Goal: Information Seeking & Learning: Learn about a topic

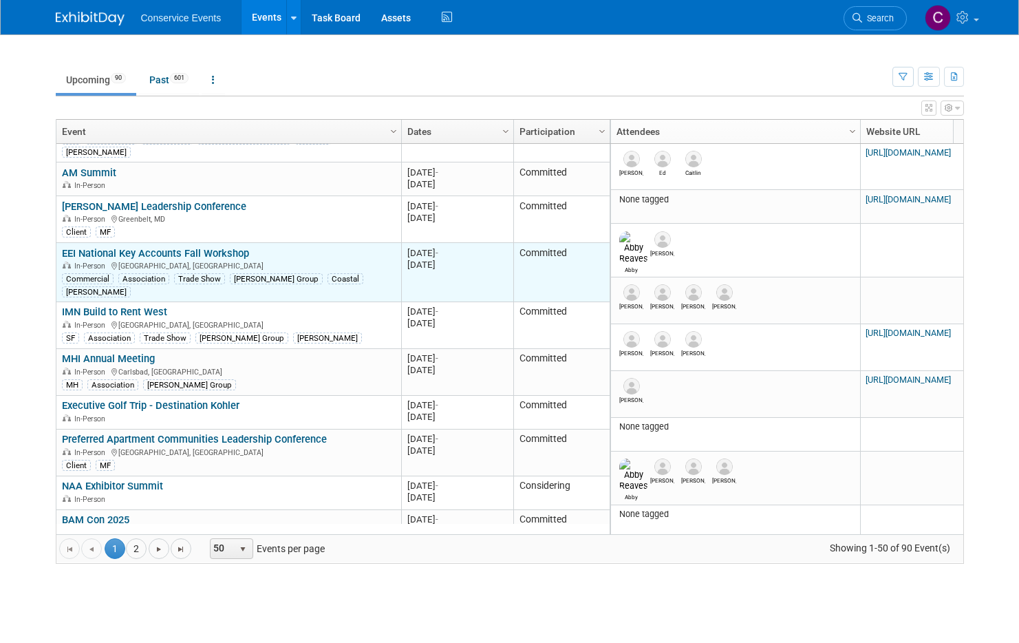
scroll to position [1159, 0]
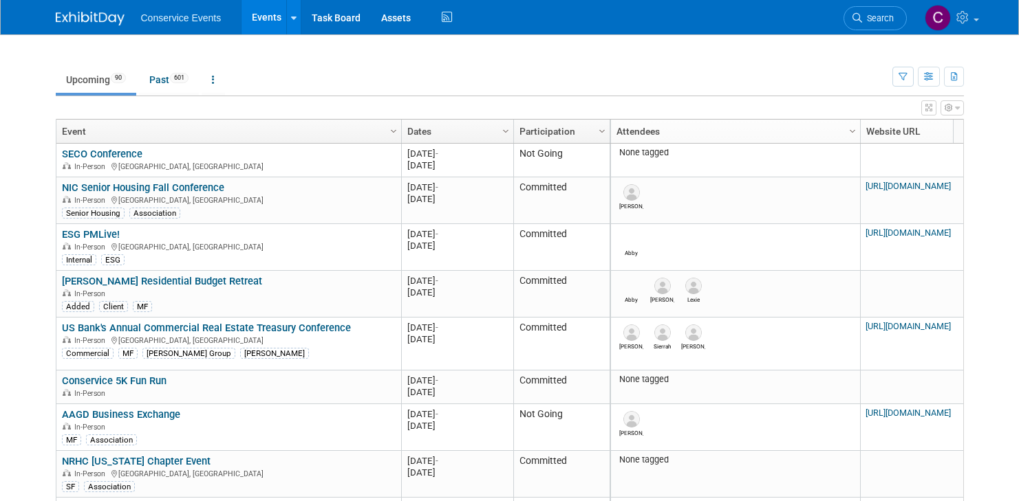
click at [916, 77] on div "Show: All Events Just My Events Only show events that I am tagged in (as attend…" at bounding box center [928, 74] width 72 height 45
click at [911, 77] on button "button" at bounding box center [902, 77] width 21 height 20
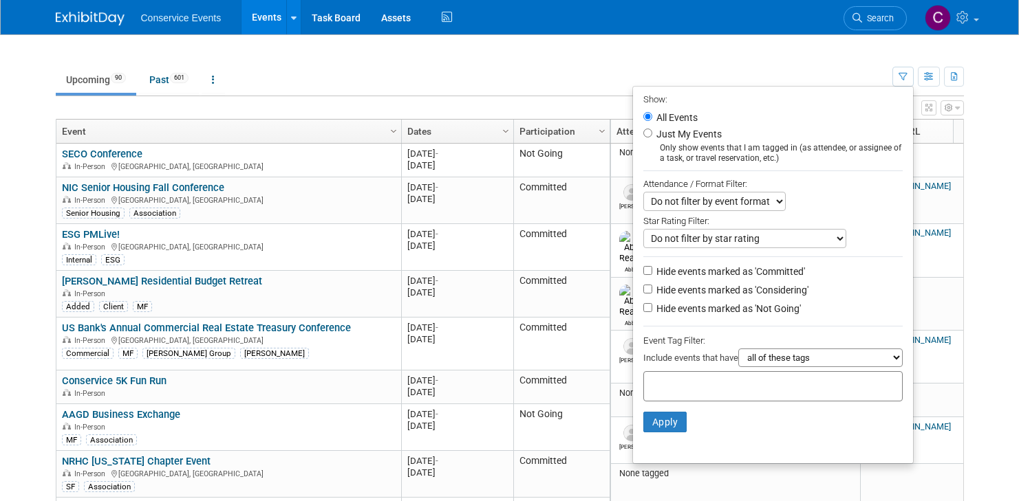
click at [748, 384] on input "text" at bounding box center [704, 385] width 110 height 14
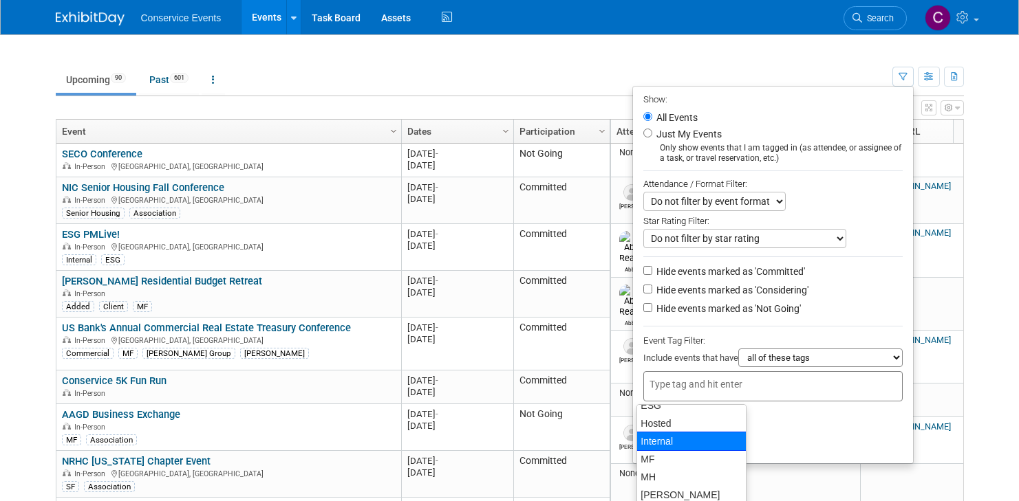
scroll to position [129, 0]
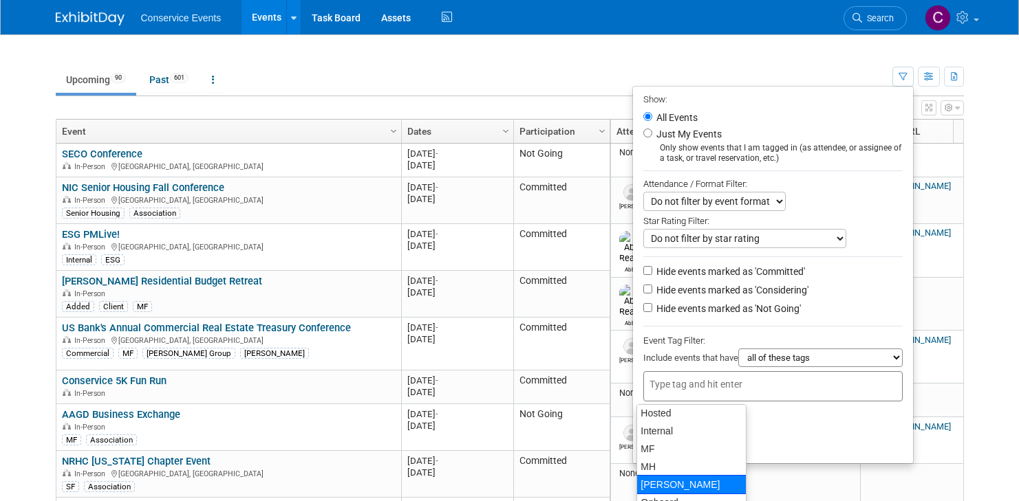
click at [685, 478] on div "[PERSON_NAME]" at bounding box center [691, 484] width 110 height 19
type input "[PERSON_NAME]"
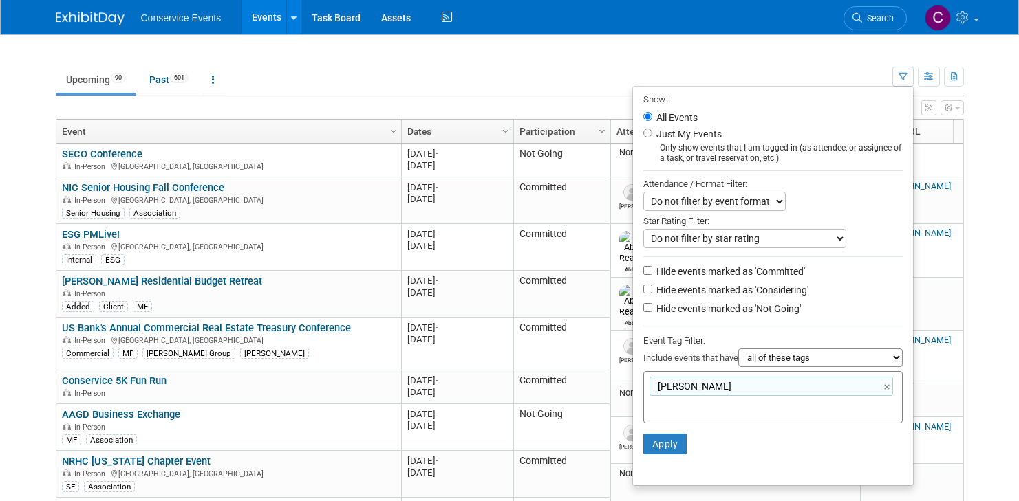
click at [697, 294] on label "Hide events marked as 'Considering'" at bounding box center [731, 290] width 155 height 14
click at [652, 294] on input "Hide events marked as 'Considering'" at bounding box center [647, 289] width 9 height 9
checkbox input "true"
click at [698, 314] on label "Hide events marked as 'Not Going'" at bounding box center [727, 309] width 147 height 14
click at [652, 312] on input "Hide events marked as 'Not Going'" at bounding box center [647, 307] width 9 height 9
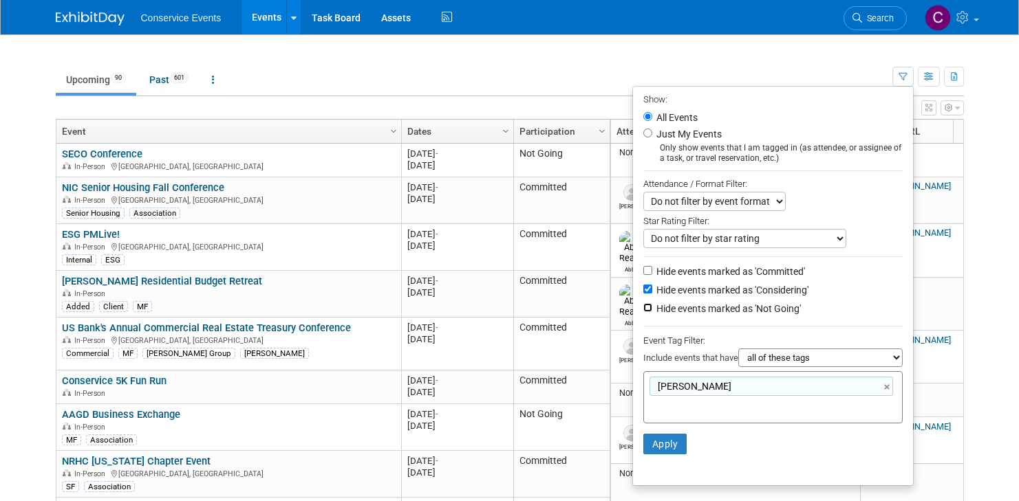
checkbox input "true"
click at [662, 444] on button "Apply" at bounding box center [665, 444] width 44 height 21
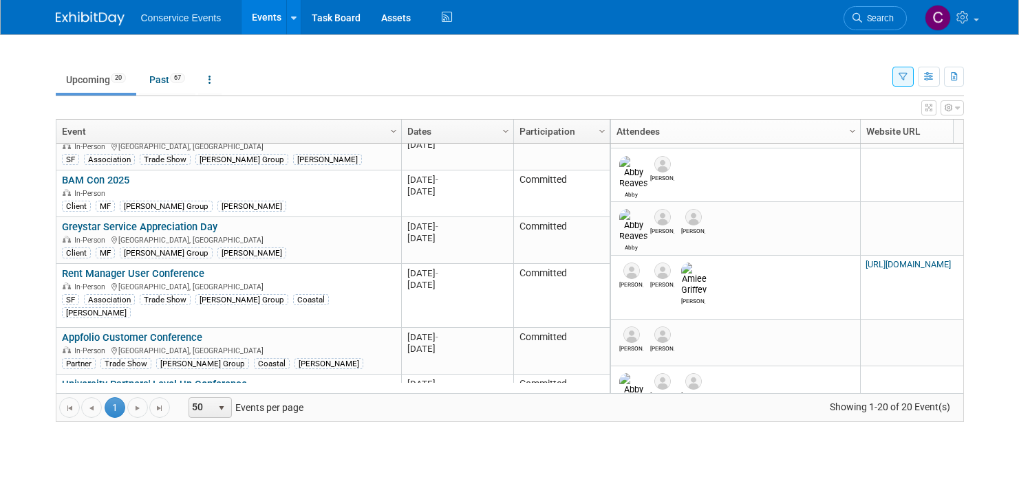
scroll to position [295, 0]
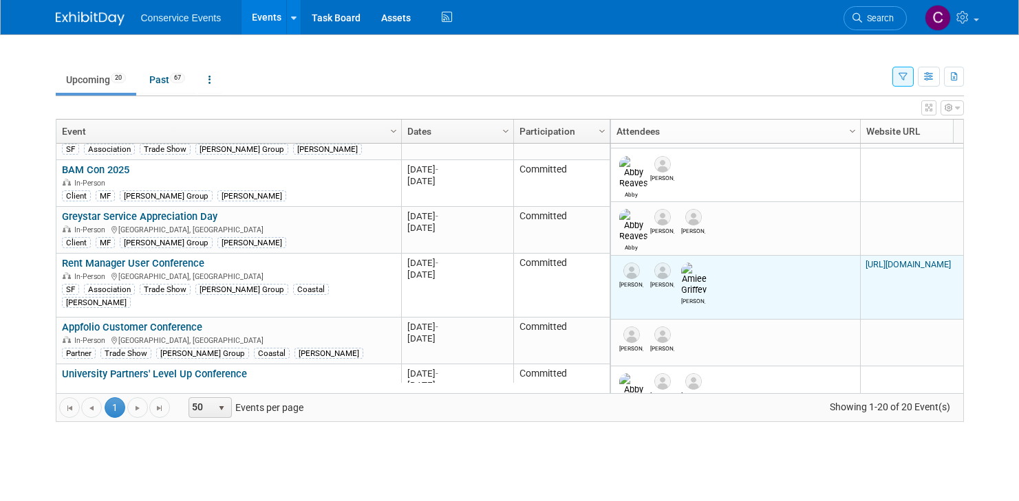
click at [898, 259] on link "https://conference.rentmanager.com/?utm_campaign=6876232-RMUC25&utm_medium=emai…" at bounding box center [907, 264] width 85 height 10
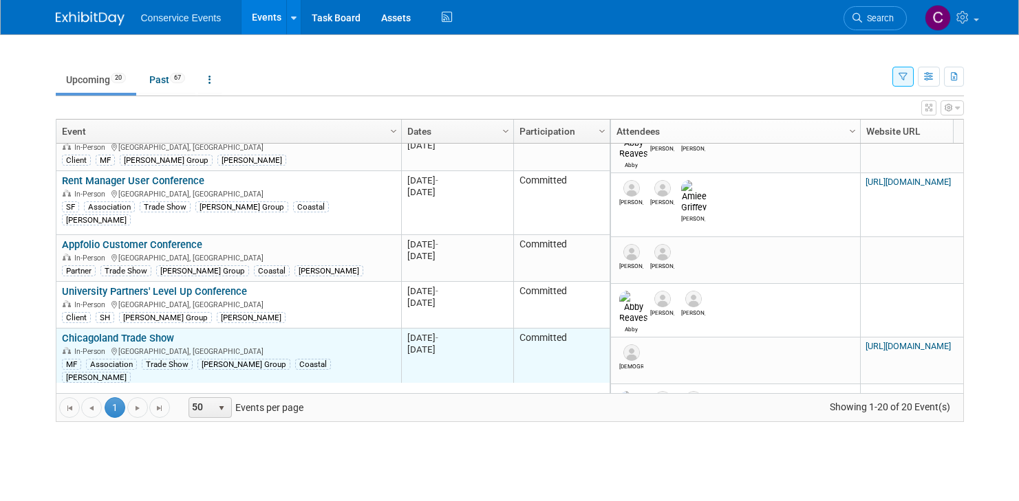
scroll to position [460, 0]
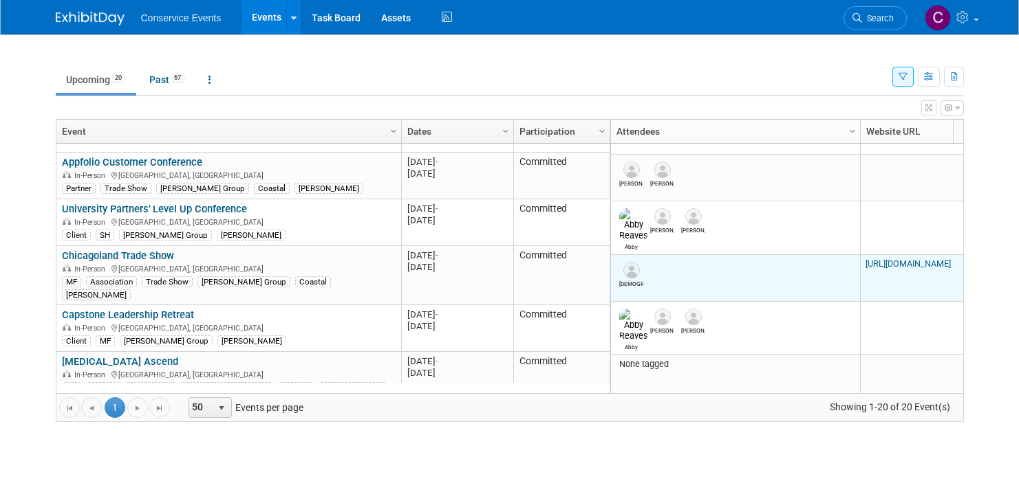
click at [892, 259] on link "https://www.caapts.org/events/2025-caa-trade-show-and-education-conference" at bounding box center [907, 264] width 85 height 10
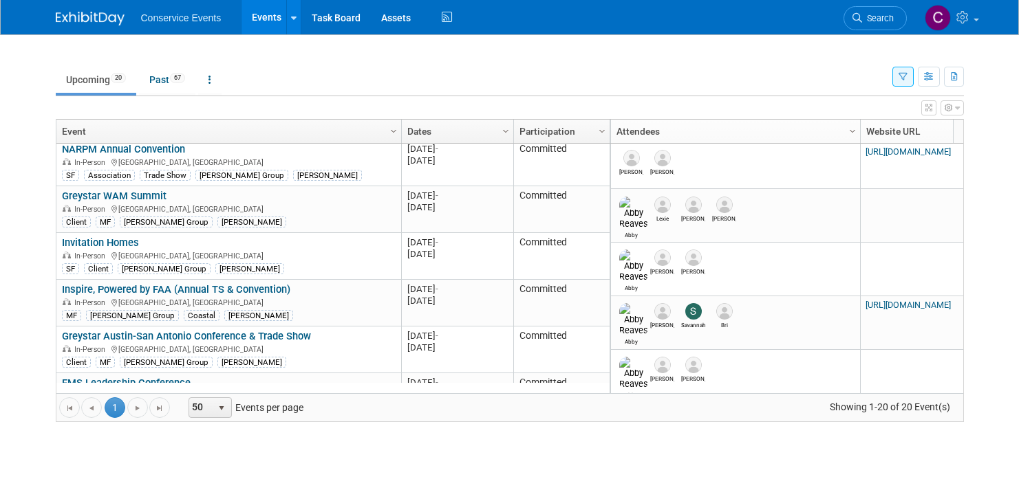
scroll to position [637, 0]
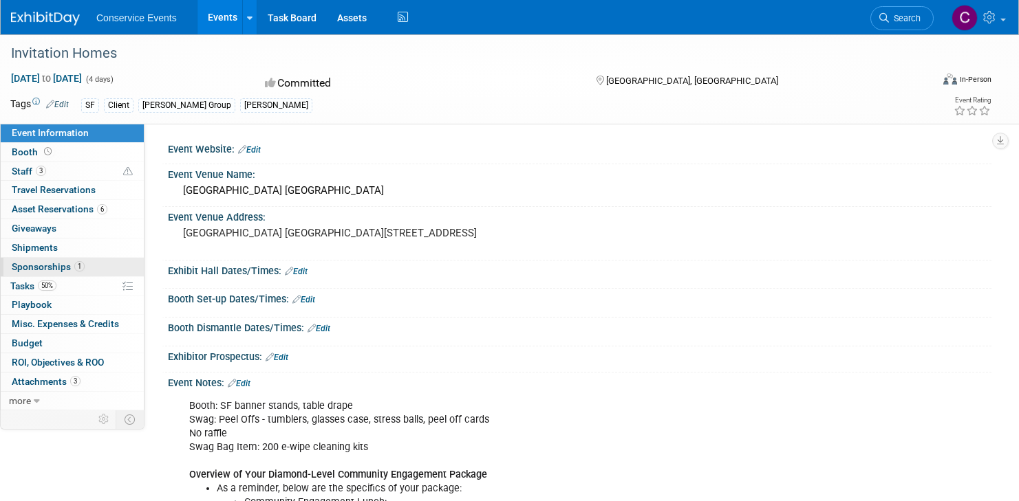
click at [105, 268] on link "1 Sponsorships 1" at bounding box center [72, 267] width 143 height 19
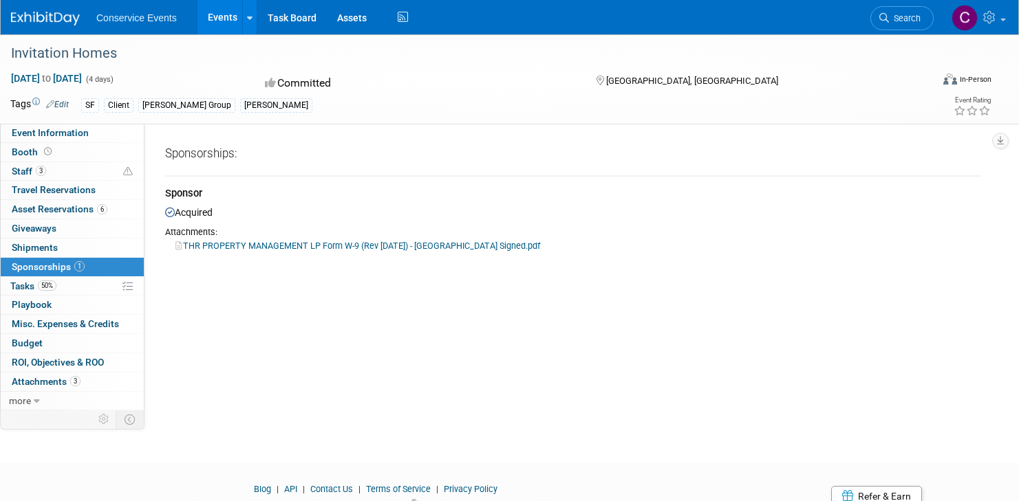
click at [241, 246] on link "THR PROPERTY MANAGEMENT LP Form W-9 (Rev [DATE]) - [GEOGRAPHIC_DATA] Signed.pdf" at bounding box center [357, 246] width 365 height 10
click at [79, 384] on span "3" at bounding box center [75, 381] width 10 height 10
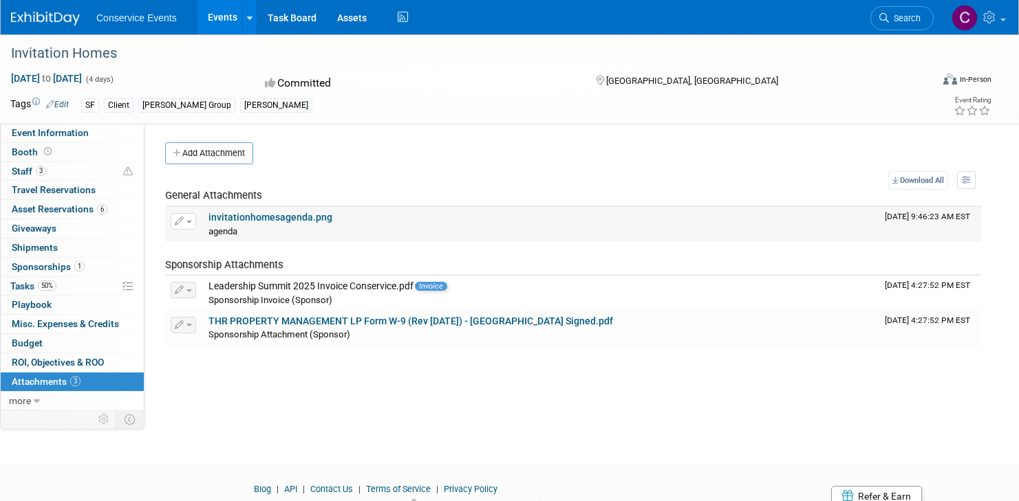
click at [251, 211] on td "invitationhomesagenda.png agenda agenda X" at bounding box center [541, 224] width 676 height 34
click at [257, 215] on link "invitationhomesagenda.png" at bounding box center [270, 217] width 124 height 11
click at [79, 407] on link "more" at bounding box center [72, 401] width 143 height 19
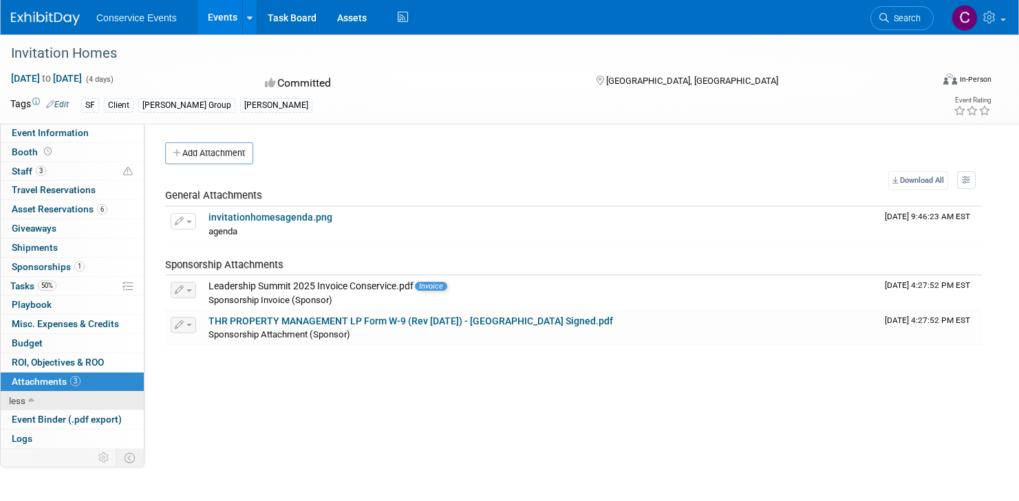
click at [87, 395] on link "less" at bounding box center [72, 401] width 143 height 19
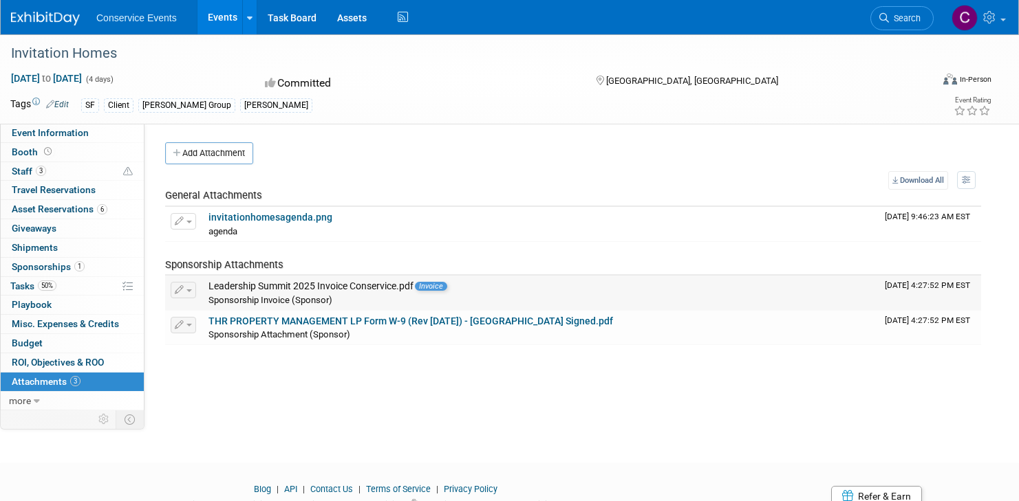
click at [366, 292] on div "Leadership Summit 2025 Invoice Conservice.pdf Invoice" at bounding box center [540, 287] width 665 height 12
click at [80, 271] on span "1" at bounding box center [79, 266] width 10 height 10
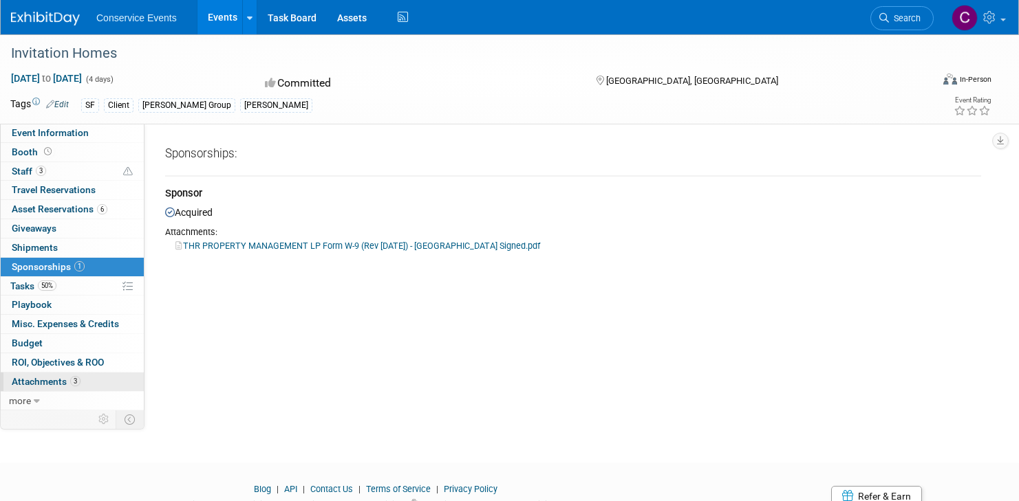
click at [91, 386] on link "3 Attachments 3" at bounding box center [72, 382] width 143 height 19
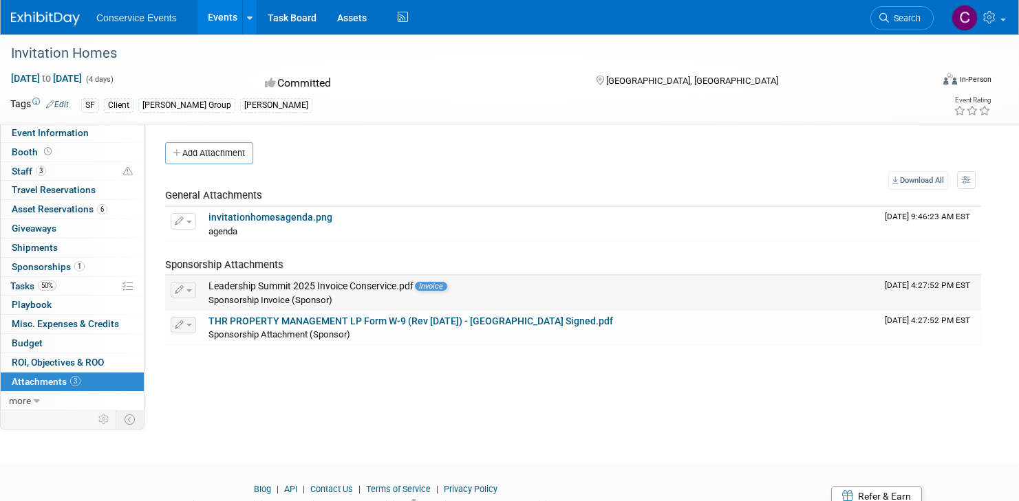
click at [186, 290] on span "button" at bounding box center [189, 291] width 6 height 3
click at [87, 263] on link "1 Sponsorships 1" at bounding box center [72, 267] width 143 height 19
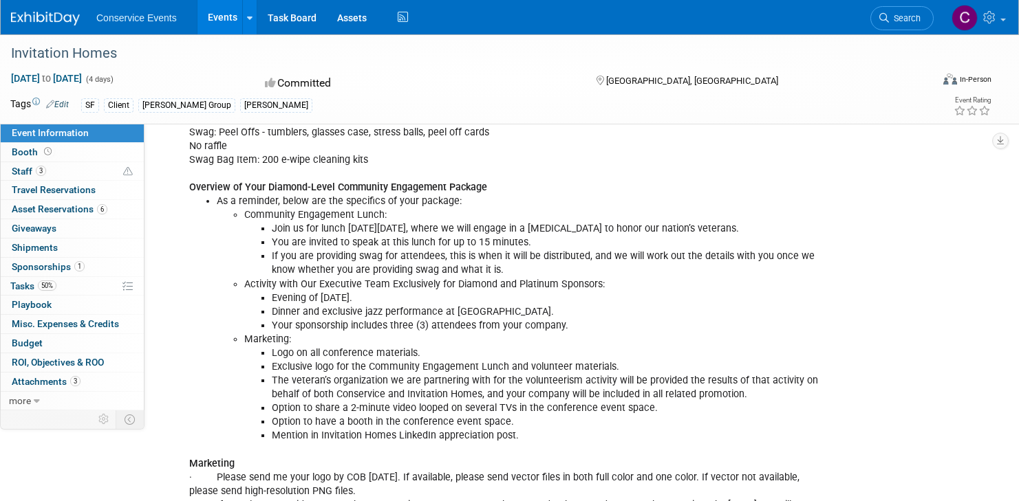
scroll to position [265, 0]
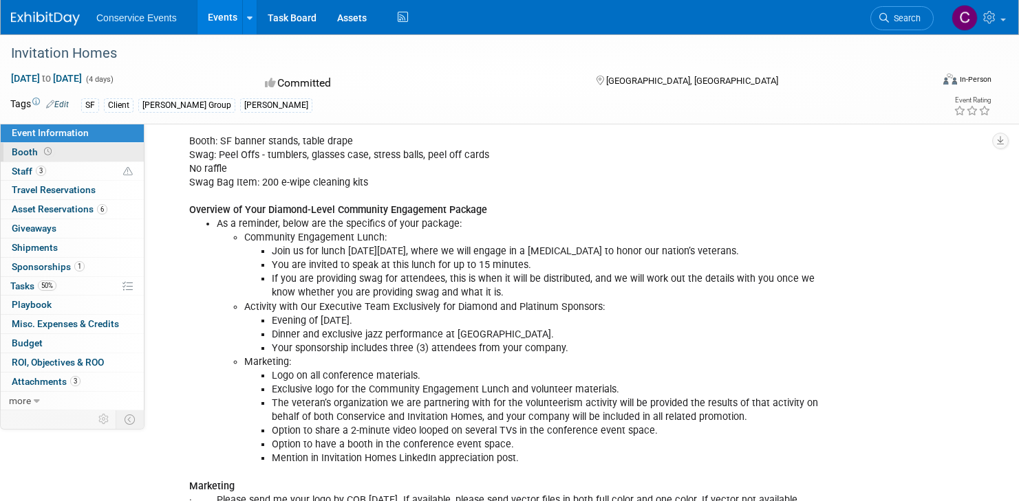
click at [95, 154] on link "Booth" at bounding box center [72, 152] width 143 height 19
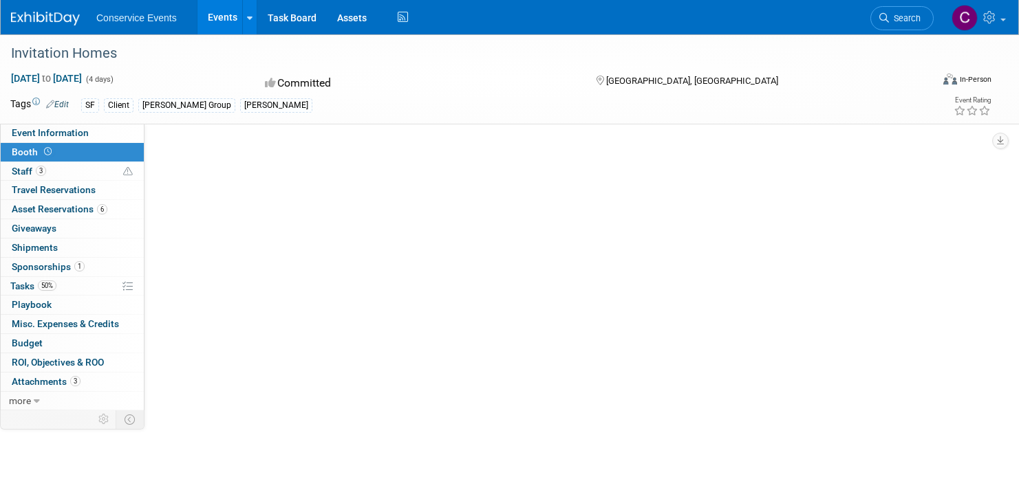
scroll to position [0, 0]
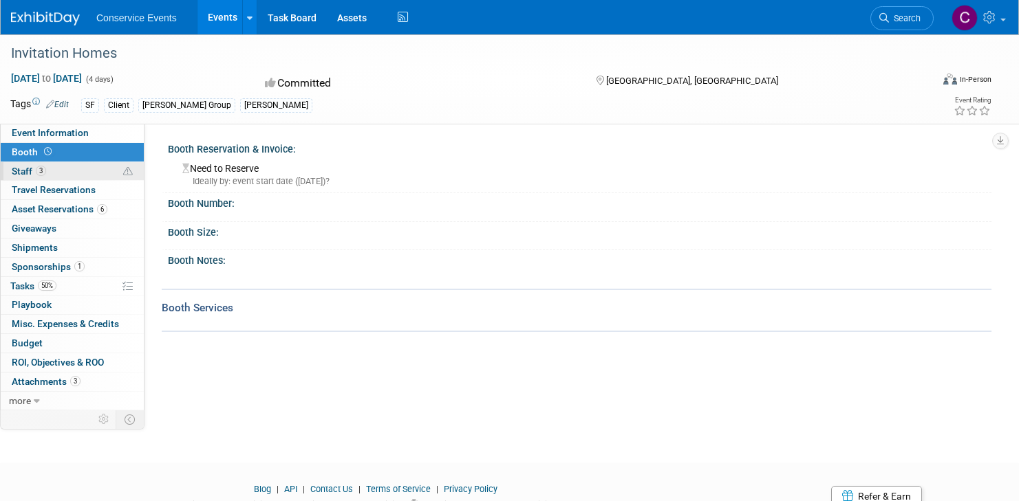
click at [82, 170] on link "3 Staff 3" at bounding box center [72, 171] width 143 height 19
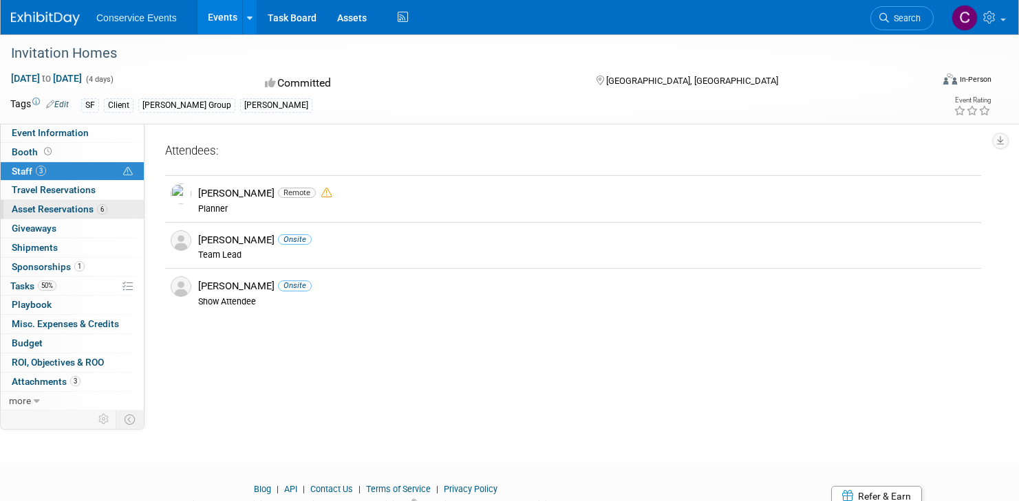
click at [83, 213] on span "Asset Reservations 6" at bounding box center [60, 209] width 96 height 11
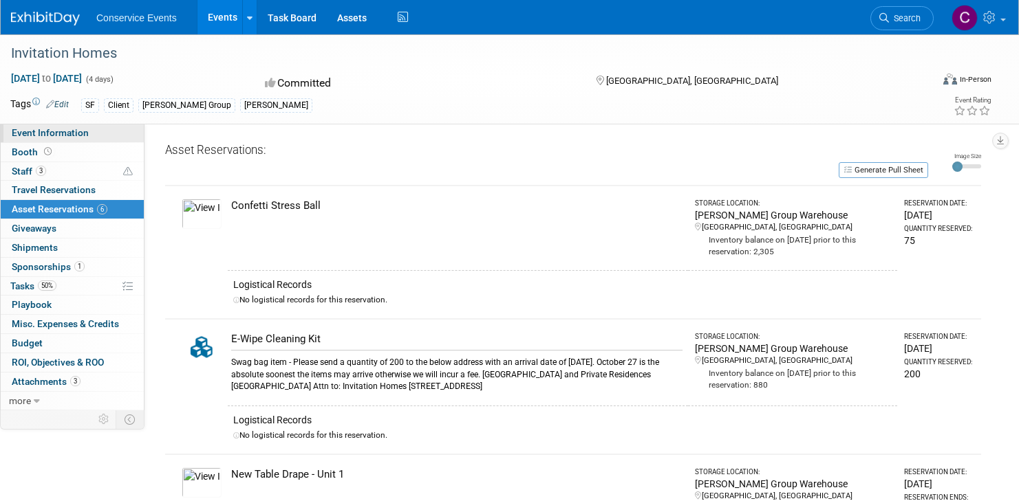
click at [98, 140] on link "Event Information" at bounding box center [72, 133] width 143 height 19
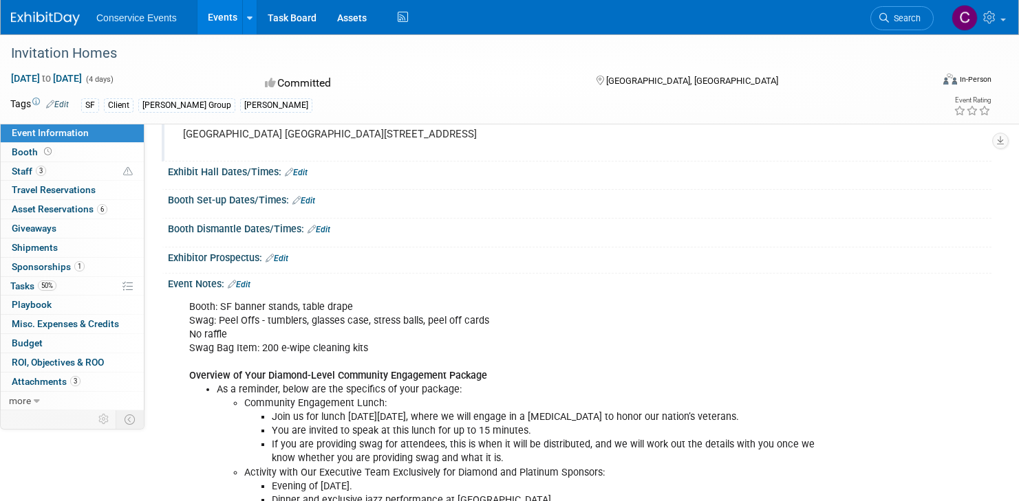
scroll to position [101, 0]
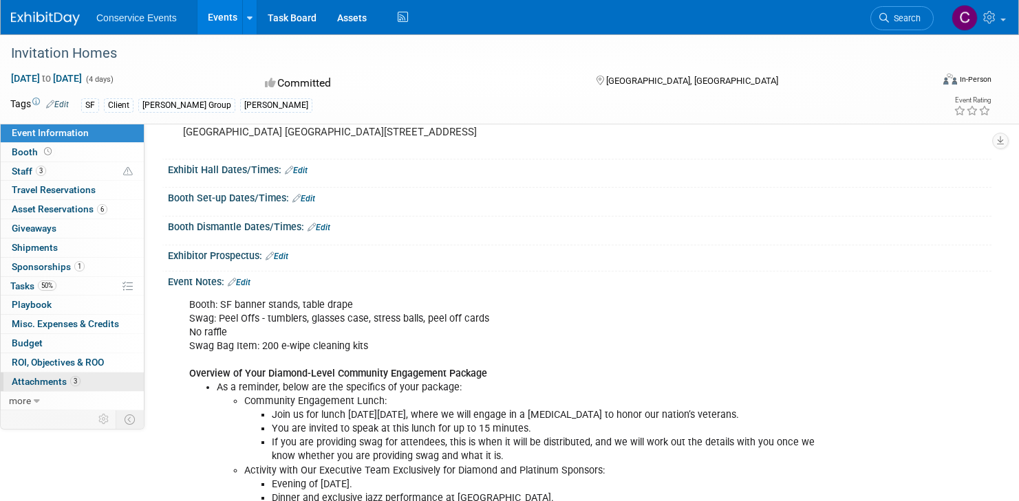
click at [54, 382] on span "Attachments 3" at bounding box center [46, 381] width 69 height 11
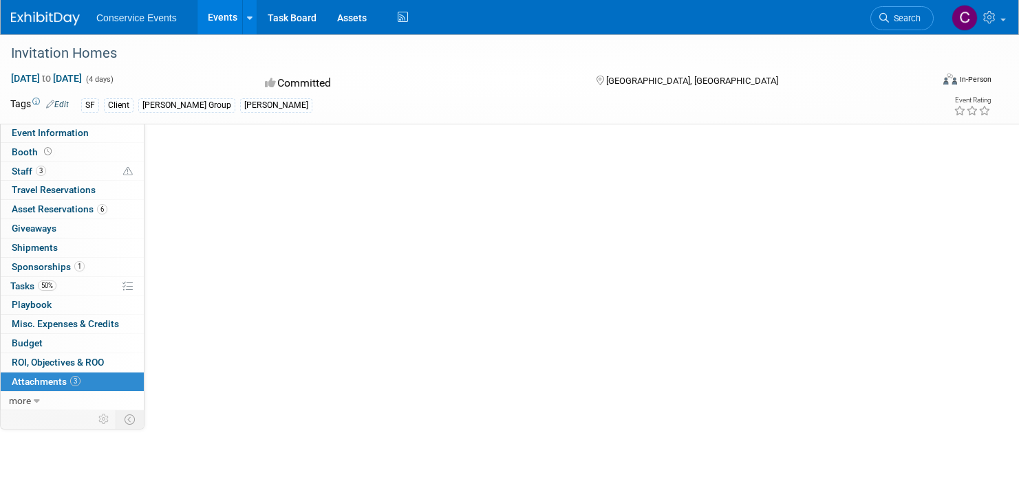
scroll to position [0, 0]
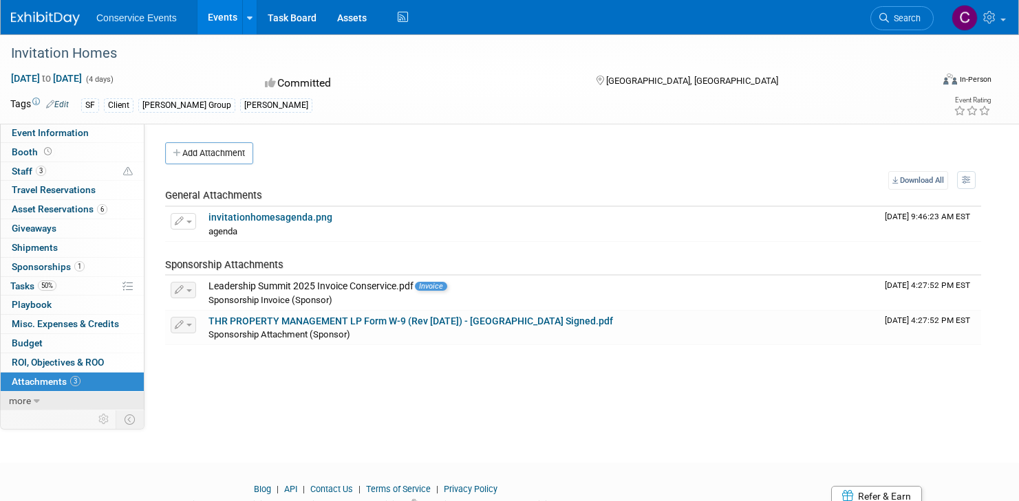
click at [93, 399] on link "more" at bounding box center [72, 401] width 143 height 19
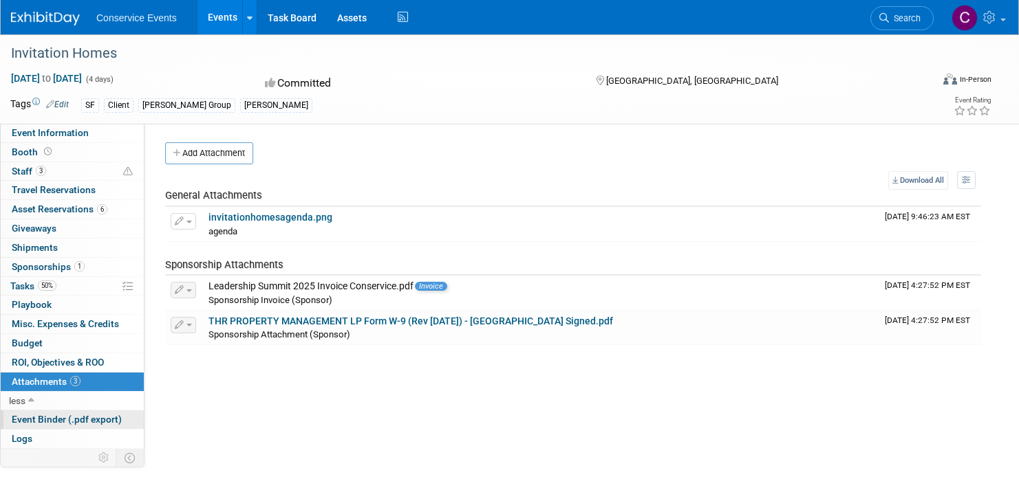
click at [89, 420] on span "Event Binder (.pdf export)" at bounding box center [67, 419] width 110 height 11
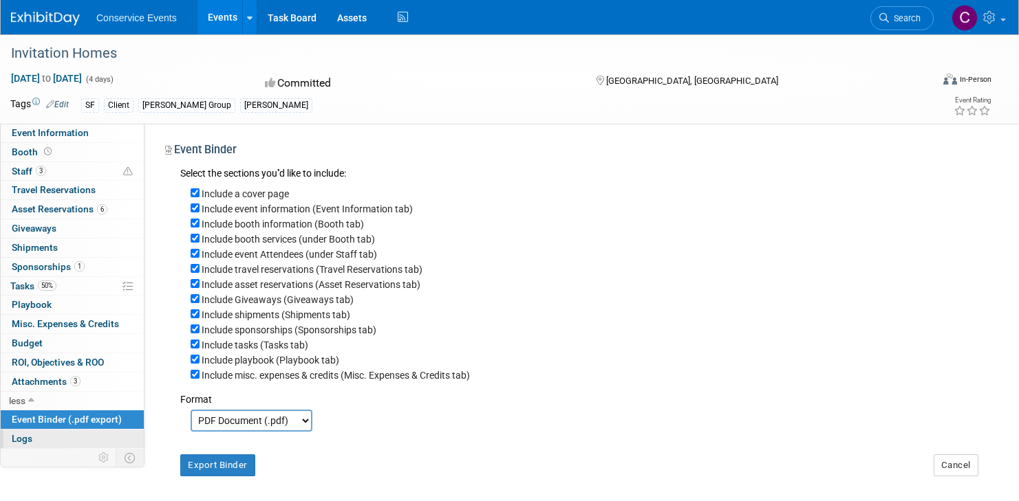
click at [85, 440] on link "Logs" at bounding box center [72, 439] width 143 height 19
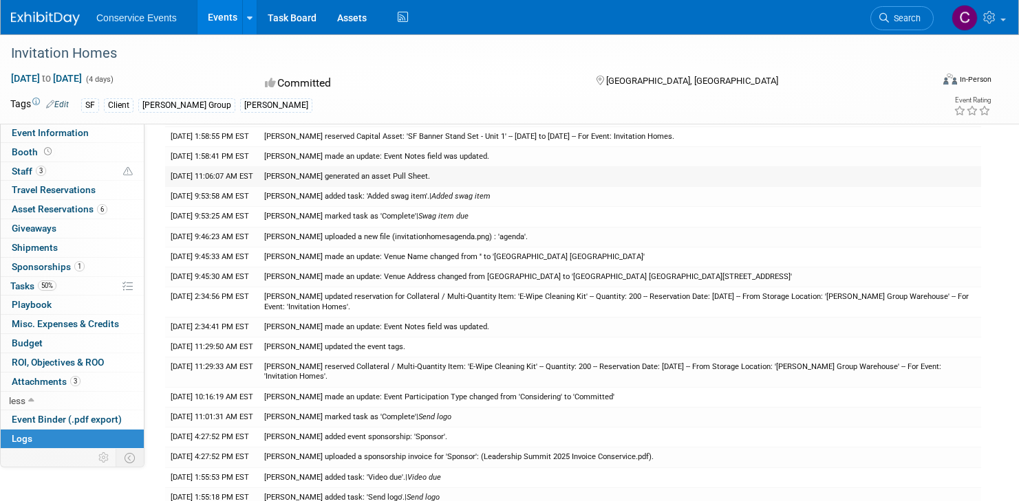
scroll to position [405, 0]
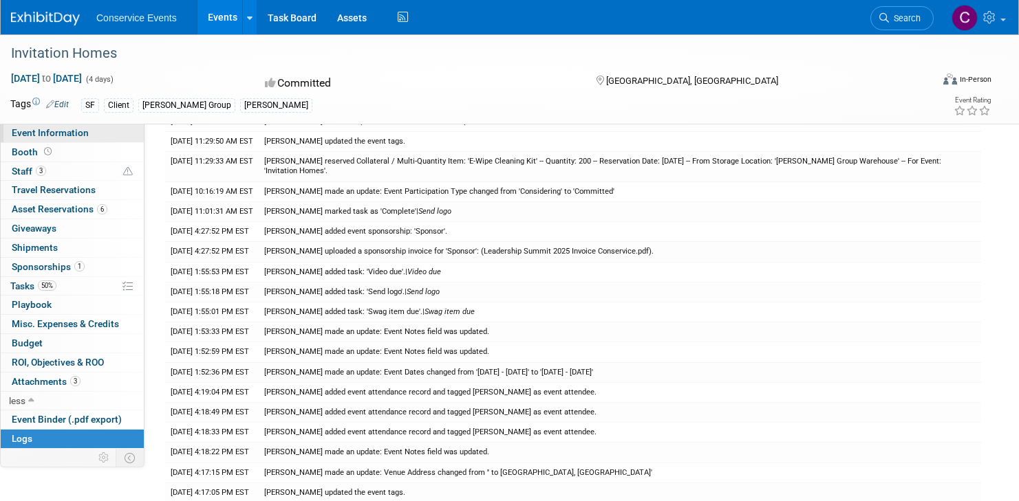
click at [92, 125] on link "Event Information" at bounding box center [72, 133] width 143 height 19
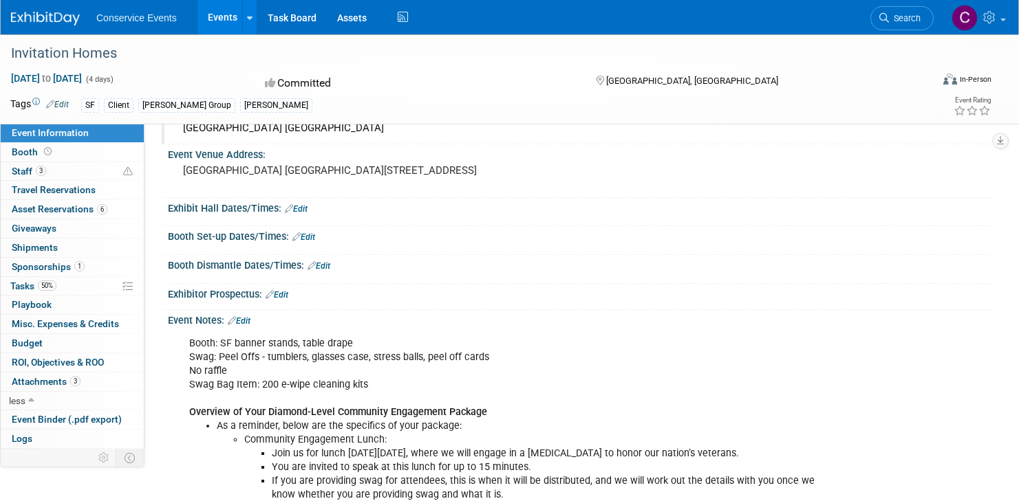
scroll to position [0, 0]
